Goal: Information Seeking & Learning: Check status

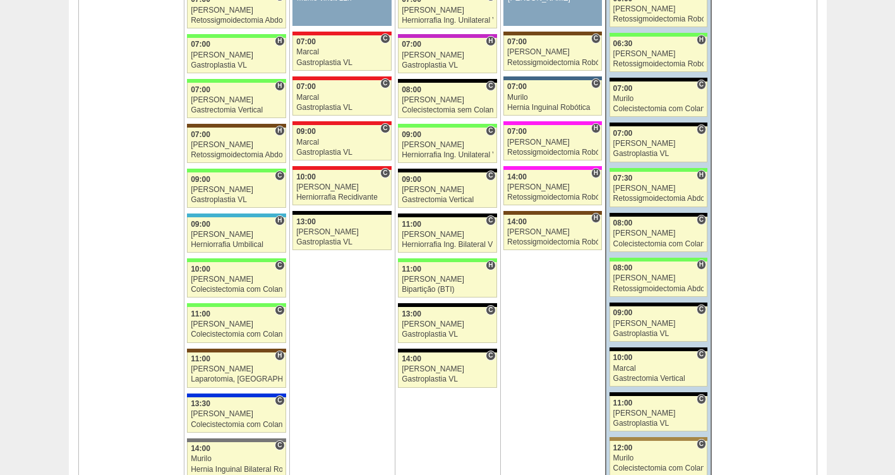
scroll to position [1341, 0]
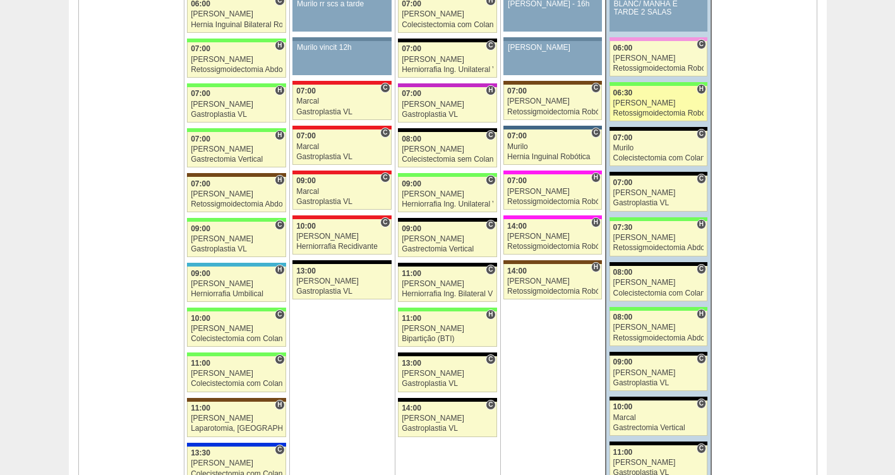
click at [631, 106] on div "Bruno" at bounding box center [658, 103] width 91 height 8
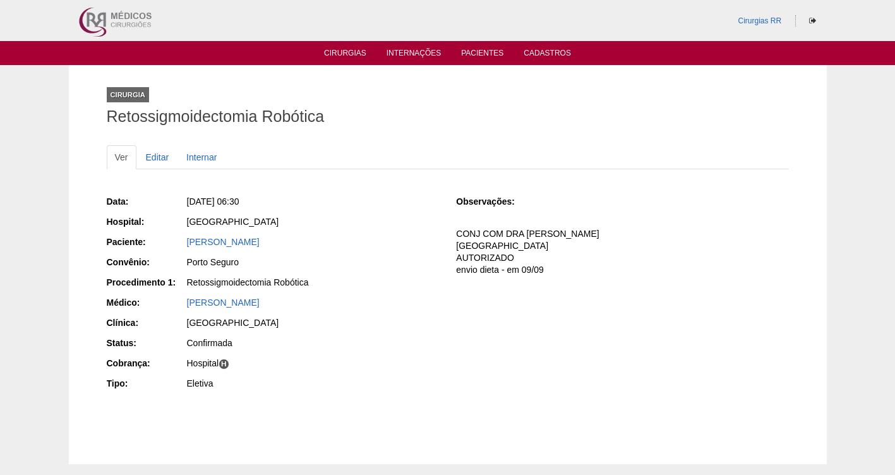
click at [263, 249] on div "NEIDE LAURA DO NASCIMENTO ALVES" at bounding box center [312, 244] width 253 height 16
click at [260, 243] on link "NEIDE LAURA DO NASCIMENTO ALVES" at bounding box center [223, 242] width 73 height 10
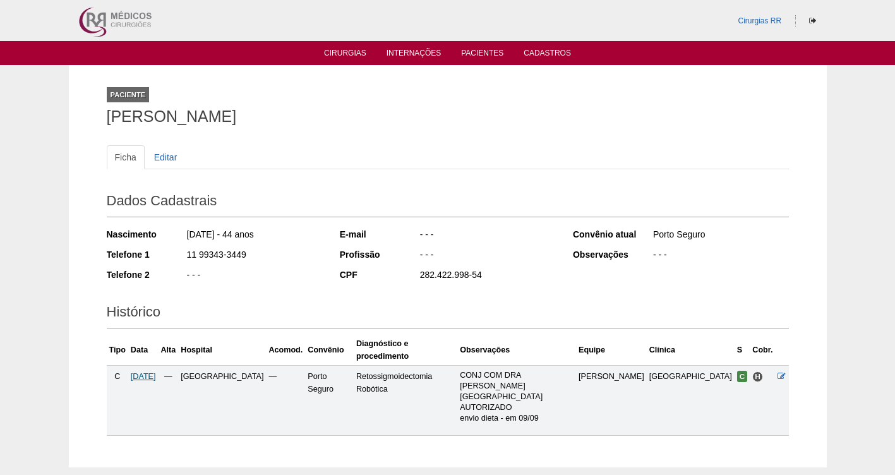
click at [156, 372] on span "19/09/2025" at bounding box center [143, 376] width 25 height 9
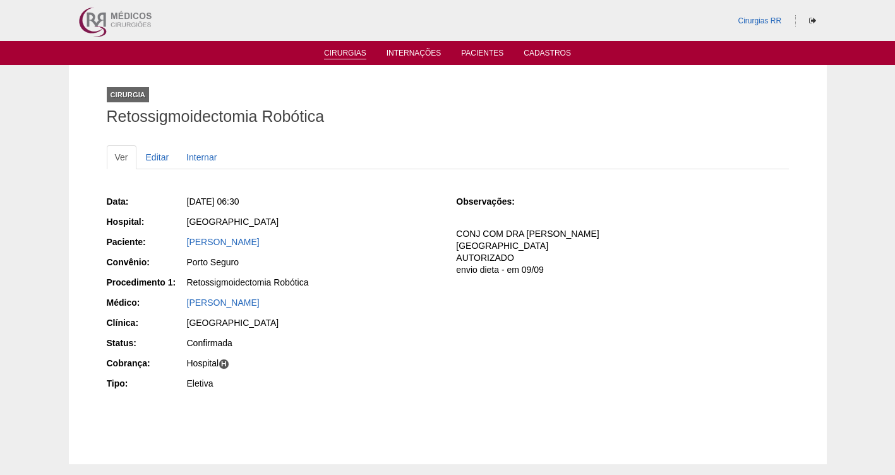
click at [342, 56] on link "Cirurgias" at bounding box center [345, 54] width 42 height 11
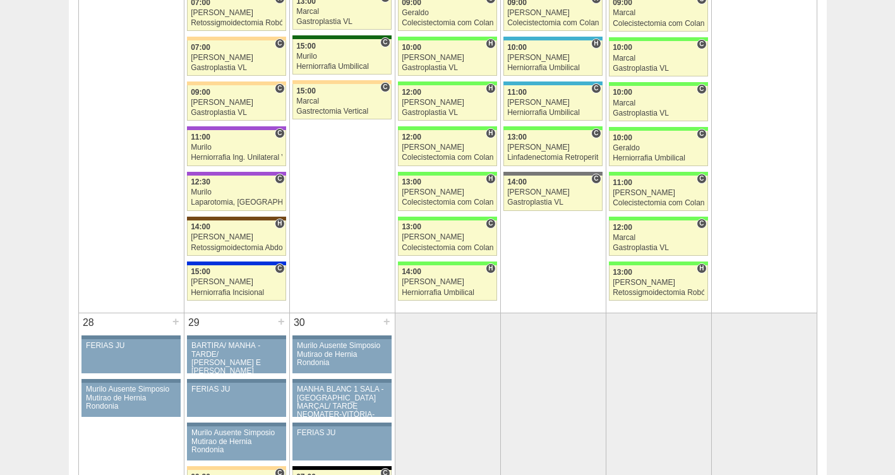
scroll to position [2209, 0]
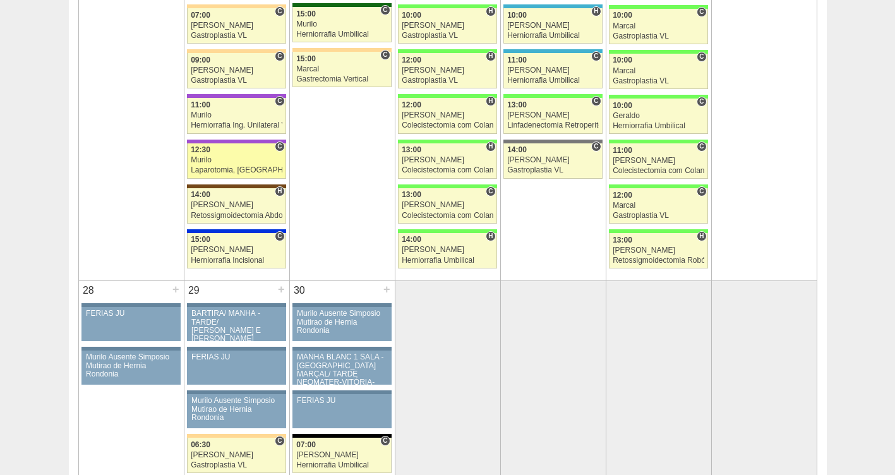
click at [213, 150] on div "12:30" at bounding box center [237, 150] width 92 height 8
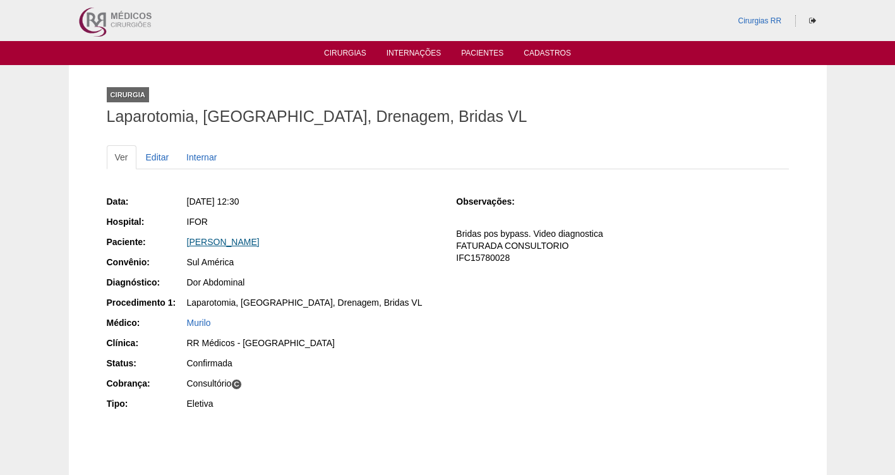
drag, startPoint x: 330, startPoint y: 238, endPoint x: 188, endPoint y: 241, distance: 141.6
click at [188, 241] on div "[PERSON_NAME]" at bounding box center [313, 242] width 252 height 13
copy link "[PERSON_NAME]"
